Goal: Information Seeking & Learning: Learn about a topic

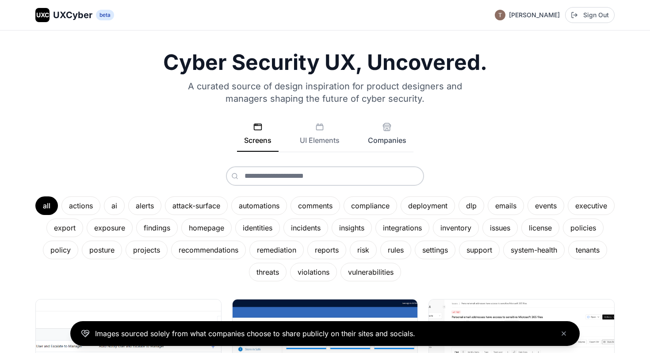
click at [383, 134] on button "Companies" at bounding box center [387, 137] width 53 height 29
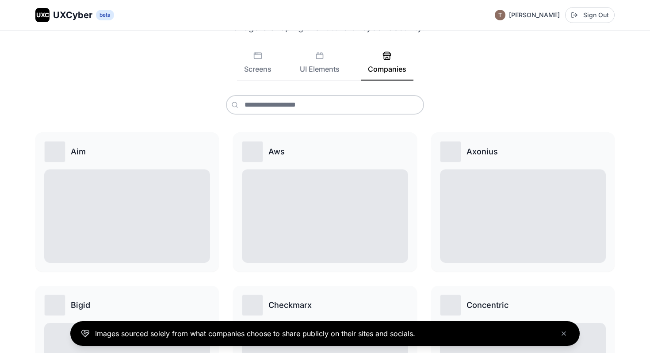
scroll to position [78, 0]
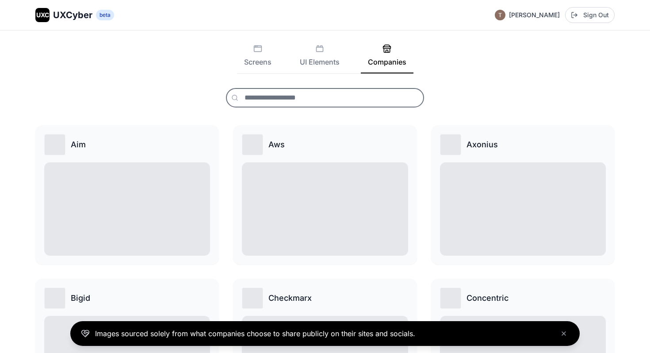
click at [355, 100] on input "text" at bounding box center [325, 97] width 198 height 19
type input "*"
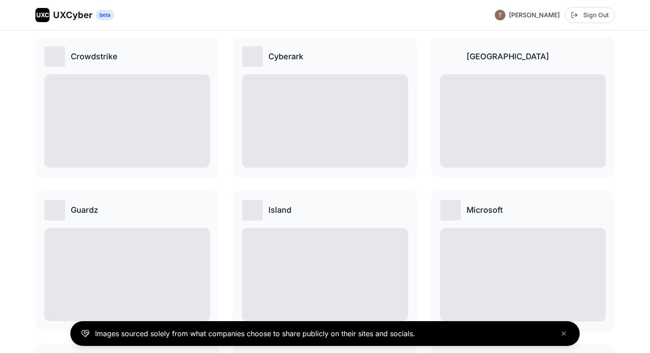
scroll to position [468, 0]
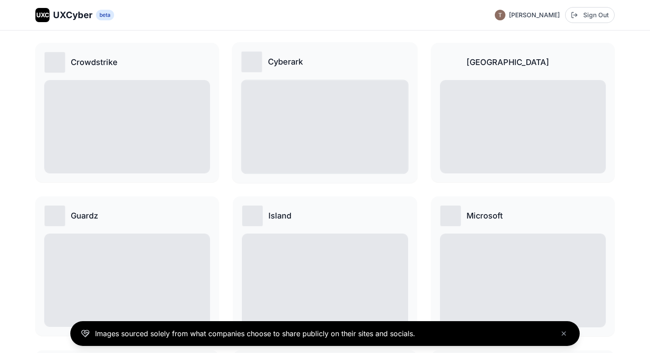
click at [290, 104] on img at bounding box center [324, 126] width 167 height 93
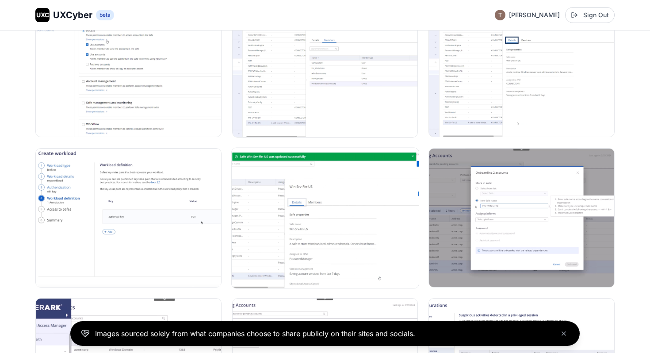
scroll to position [929, 0]
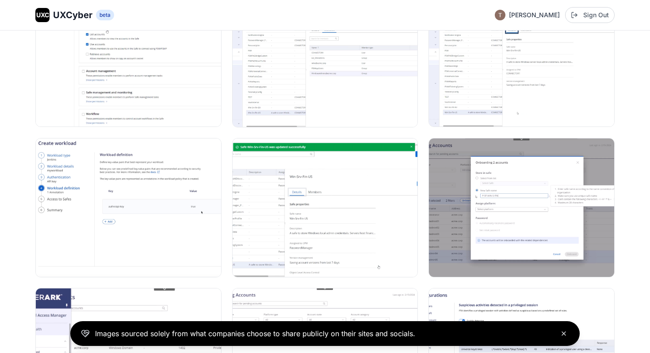
click at [564, 331] on icon "Close banner" at bounding box center [563, 333] width 7 height 7
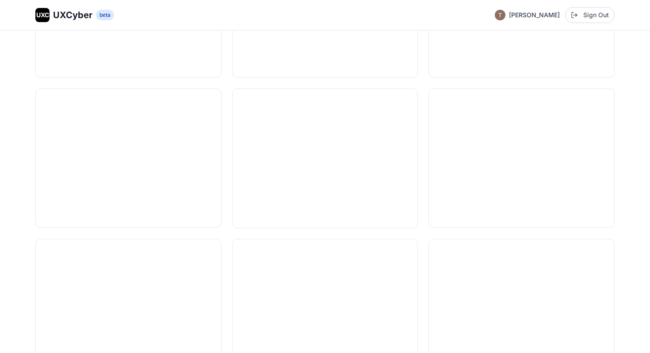
scroll to position [431, 0]
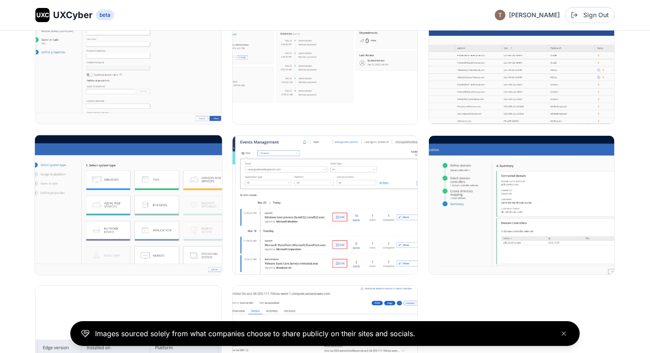
scroll to position [5137, 0]
